Goal: Transaction & Acquisition: Book appointment/travel/reservation

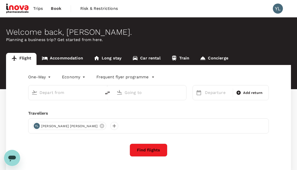
click at [72, 60] on link "Accommodation" at bounding box center [63, 59] width 52 height 12
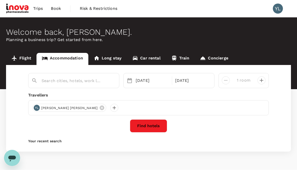
type input "Malacca"
click at [146, 80] on div "[DATE]" at bounding box center [152, 81] width 37 height 10
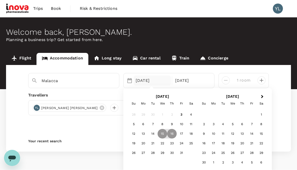
click at [214, 123] on div "3" at bounding box center [214, 125] width 10 height 10
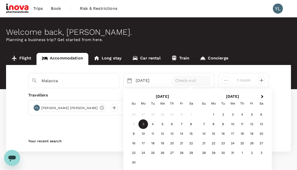
click at [196, 81] on p "Check-out" at bounding box center [191, 81] width 33 height 6
click at [182, 125] on div "7" at bounding box center [182, 125] width 10 height 10
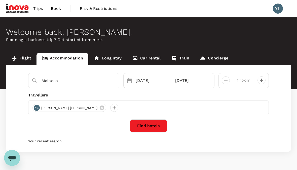
click at [150, 123] on button "Find hotels" at bounding box center [148, 125] width 37 height 13
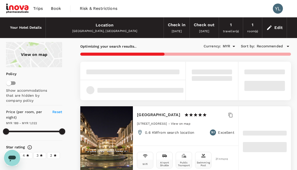
type input "1021.84"
type input "MYR"
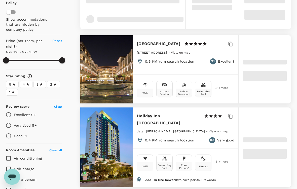
scroll to position [71, 0]
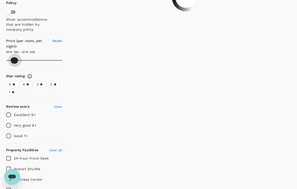
type input "189.89"
type input "185.89"
type input "188.89"
type input "185.89"
type input "188.89"
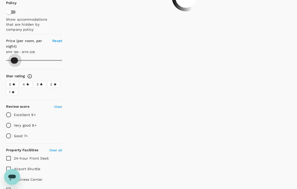
type input "181.89"
type input "188.89"
type input "176.89"
type input "188.89"
type input "176.89"
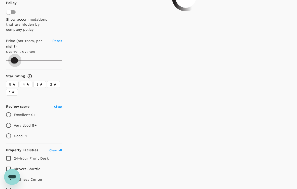
type input "188.89"
type input "172.89"
type input "188.89"
type input "172.89"
type input "188.89"
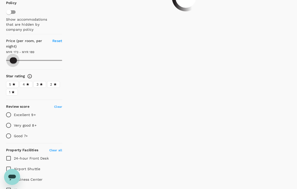
type input "172.89"
type input "188.89"
type input "172.89"
type input "188.89"
type input "172.89"
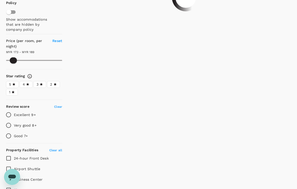
type input "181.89"
type input "172.89"
type input "181.89"
type input "172.89"
type input "211.89"
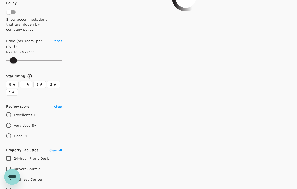
type input "172.89"
type input "211.89"
type input "172.89"
type input "233.89"
type input "172.89"
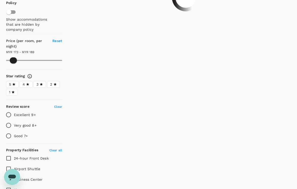
type input "233.89"
type input "172.89"
type input "254.89"
type input "172.89"
type input "254.89"
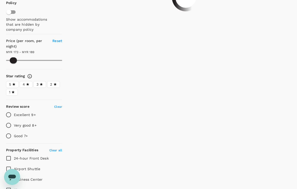
type input "172.89"
type input "276.89"
type input "172.89"
type input "276.89"
type input "172.89"
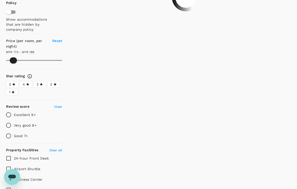
type input "298.89"
type input "172.89"
type input "298.89"
type input "172.89"
type input "315.89"
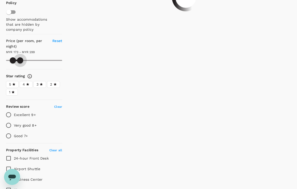
type input "172.89"
type input "315.89"
type input "172.89"
type input "332.89"
type input "172.89"
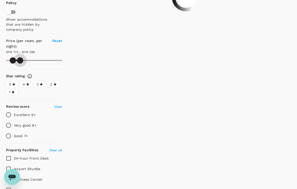
type input "332.89"
type input "172.89"
type input "341.89"
type input "172.89"
type input "341.89"
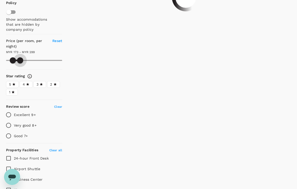
type input "172.89"
type input "354.89"
type input "172.89"
type input "354.89"
type input "172.89"
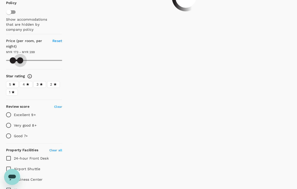
type input "363.89"
type input "172.89"
type input "363.89"
type input "172.89"
type input "371.89"
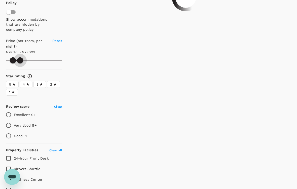
type input "172.89"
type input "371.89"
type input "172.89"
type input "376.89"
type input "172.89"
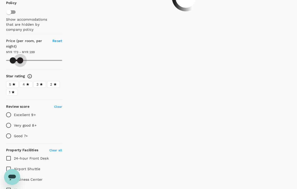
type input "376.89"
type input "172.89"
type input "380.89"
type input "172.89"
type input "380.89"
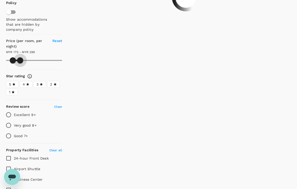
type input "172.89"
type input "384.89"
type input "172.89"
type input "384.89"
type input "172.89"
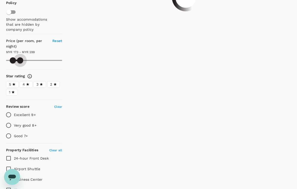
type input "393.89"
type input "172.89"
type input "393.89"
type input "172.89"
type input "397.89"
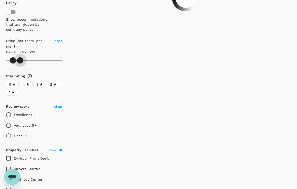
type input "172.89"
type input "397.89"
type input "172.89"
type input "402.89"
type input "172.89"
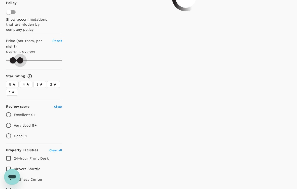
type input "402.89"
type input "172.89"
type input "410.89"
type input "172.89"
type input "410.89"
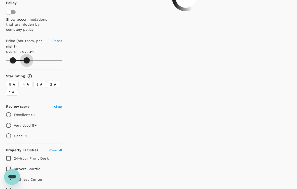
type input "172.89"
type input "410.89"
type input "172.89"
type input "410.89"
type input "142.89"
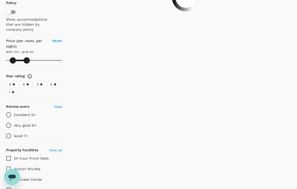
type input "410.89"
type input "142.89"
type input "410.89"
type input "94.89"
type input "410.89"
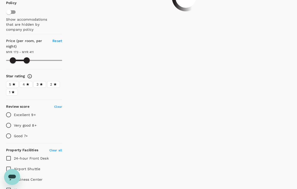
type input "81.89"
type input "410.89"
type input "81.89"
type input "410.89"
type input "59.89"
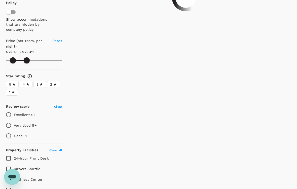
type input "410.89"
type input "59.89"
type input "410.89"
type input "55.89"
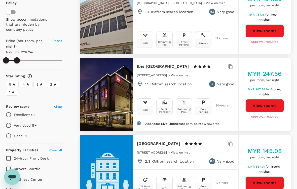
type input "241.89"
type input "MYR"
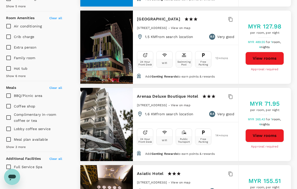
scroll to position [273, 0]
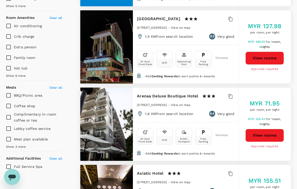
click at [109, 135] on div at bounding box center [106, 124] width 53 height 73
click at [272, 142] on button "View rooms" at bounding box center [265, 135] width 39 height 13
type input "241.89"
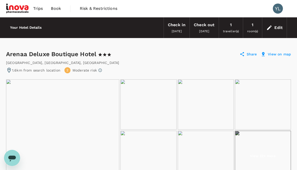
click at [176, 61] on div "Jalan Ujong Pasir , Melaka , Malaysia" at bounding box center [148, 62] width 285 height 5
click at [31, 25] on h6 "Your Hotel Details" at bounding box center [25, 28] width 31 height 6
click at [35, 27] on h6 "Your Hotel Details" at bounding box center [25, 28] width 31 height 6
click at [202, 29] on div "[DATE]" at bounding box center [204, 31] width 10 height 6
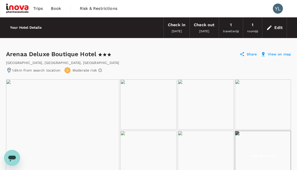
click at [180, 35] on div "Check in 03 Nov 2025" at bounding box center [177, 27] width 26 height 21
click at [120, 34] on div "Check in 03 Nov 2025 Check out 07 Nov 2025 1 traveller(s) 1 room(s) Edit" at bounding box center [167, 27] width 242 height 21
click at [56, 8] on span "Book" at bounding box center [56, 9] width 10 height 6
